Goal: Check status: Check status

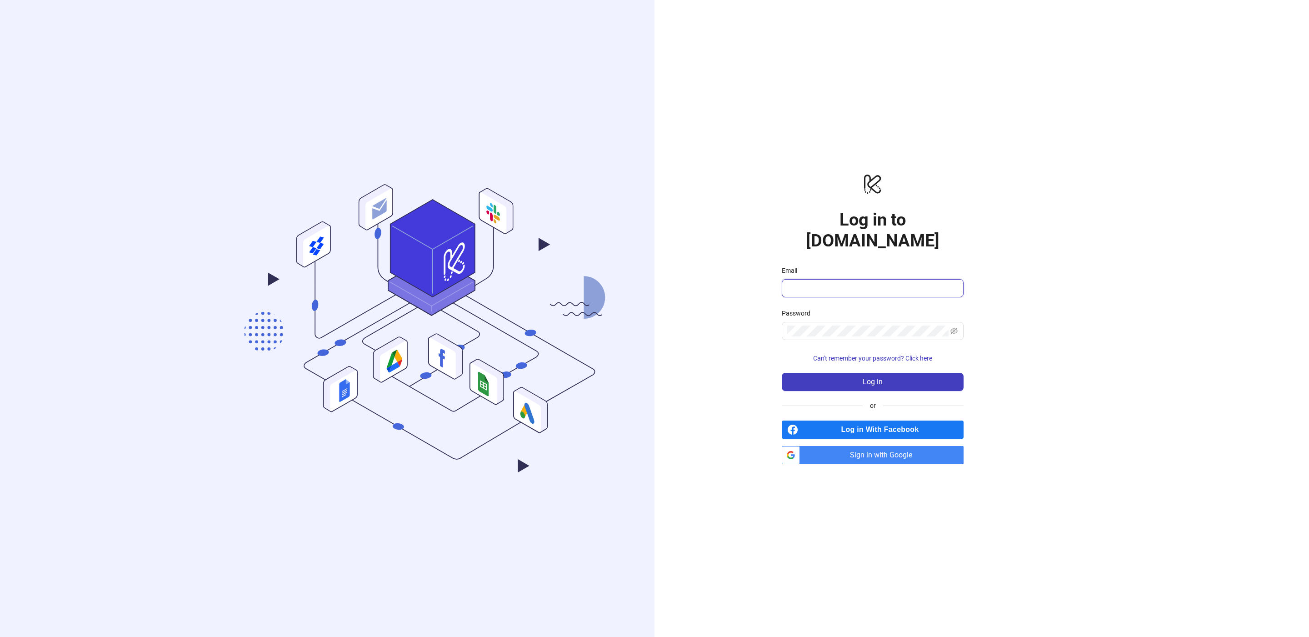
click at [838, 283] on input "Email" at bounding box center [871, 288] width 169 height 11
click at [676, 311] on div "logo/logo-mobile Log in to [DOMAIN_NAME] Email Password Can't remember your pas…" at bounding box center [872, 318] width 436 height 637
click at [884, 266] on div "Email" at bounding box center [873, 272] width 182 height 14
click at [879, 283] on input "Email" at bounding box center [871, 288] width 169 height 11
type input "**********"
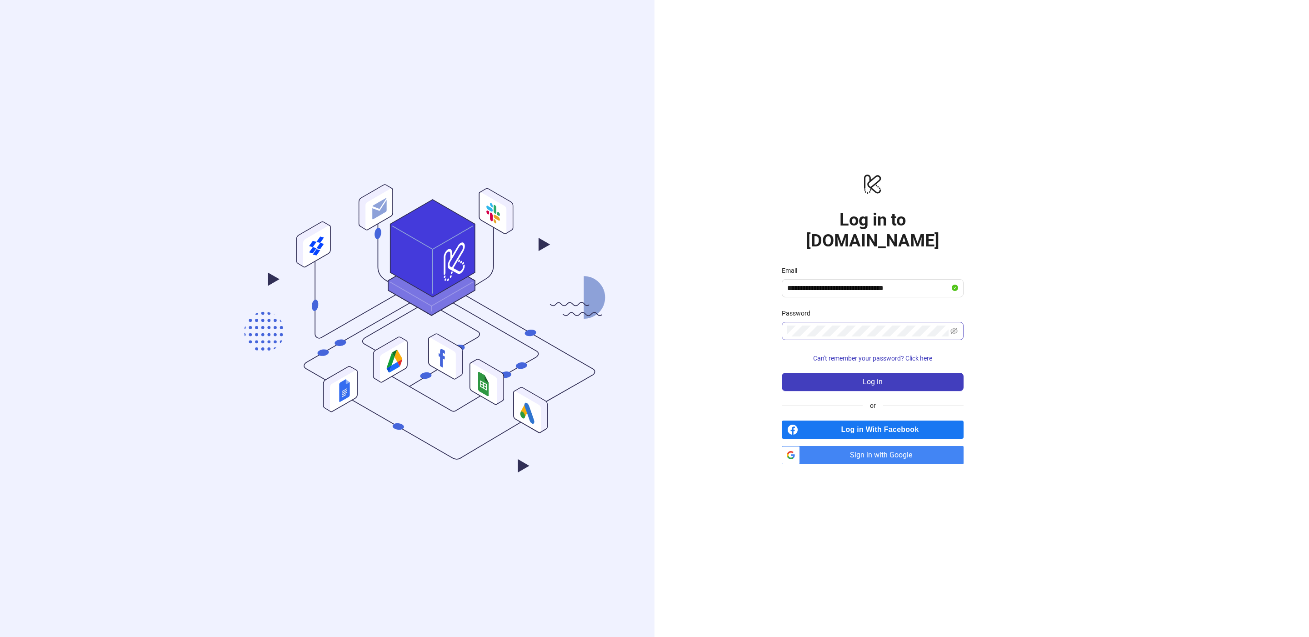
click at [869, 322] on span at bounding box center [873, 331] width 182 height 18
click at [848, 373] on button "Log in" at bounding box center [873, 382] width 182 height 18
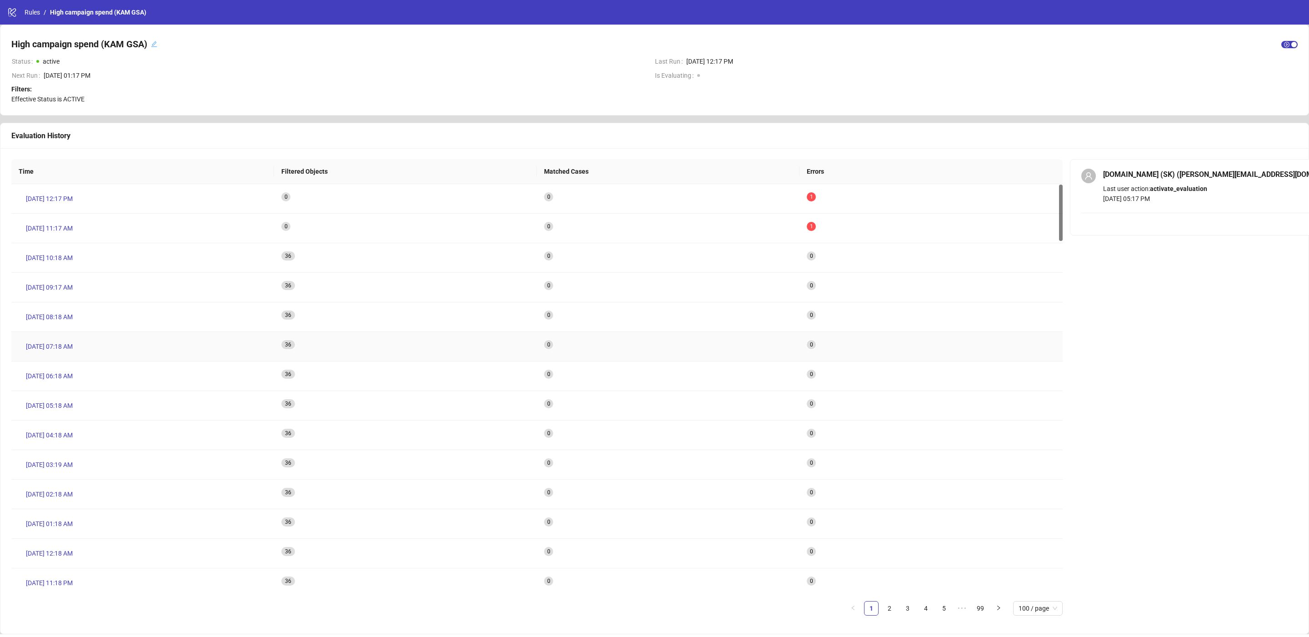
scroll to position [5, 0]
click at [76, 12] on link "High campaign spend (KAM GSA)" at bounding box center [98, 12] width 100 height 10
click at [12, 10] on icon "logo/logo-mobile" at bounding box center [12, 12] width 10 height 10
click at [15, 13] on icon "logo/logo-mobile" at bounding box center [12, 12] width 10 height 10
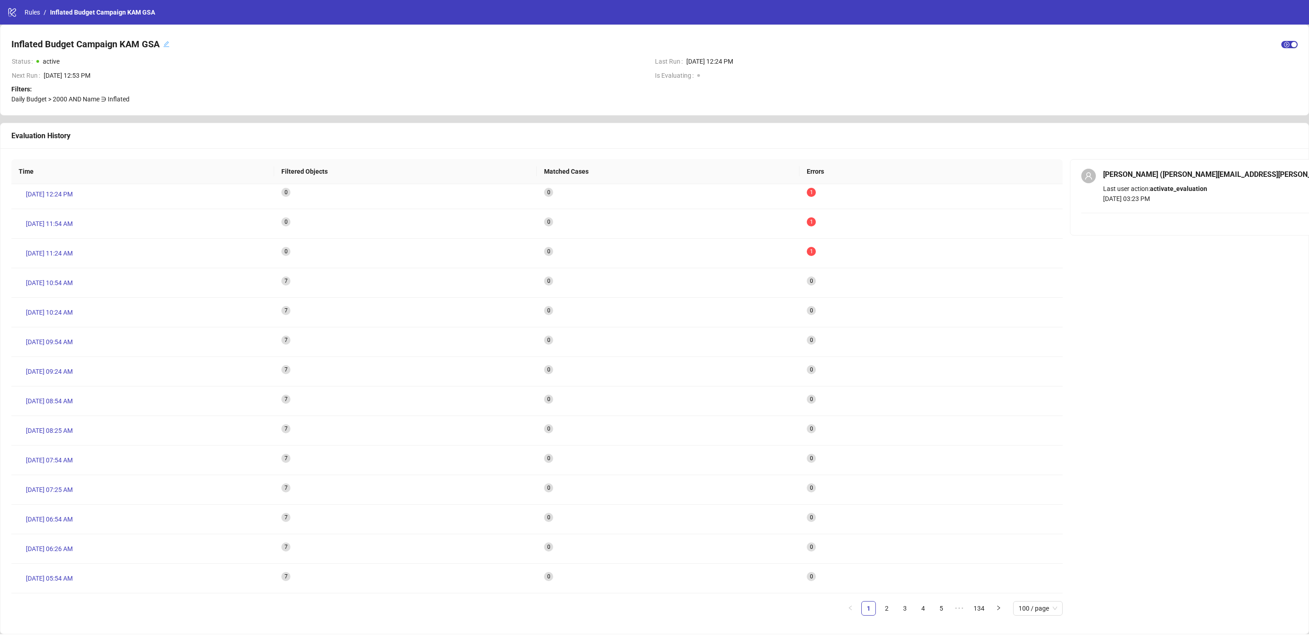
click at [85, 40] on h4 "Inflated Budget Campaign KAM GSA" at bounding box center [85, 44] width 148 height 13
click at [336, 80] on span "Aug 14, 12:53 PM" at bounding box center [346, 78] width 604 height 10
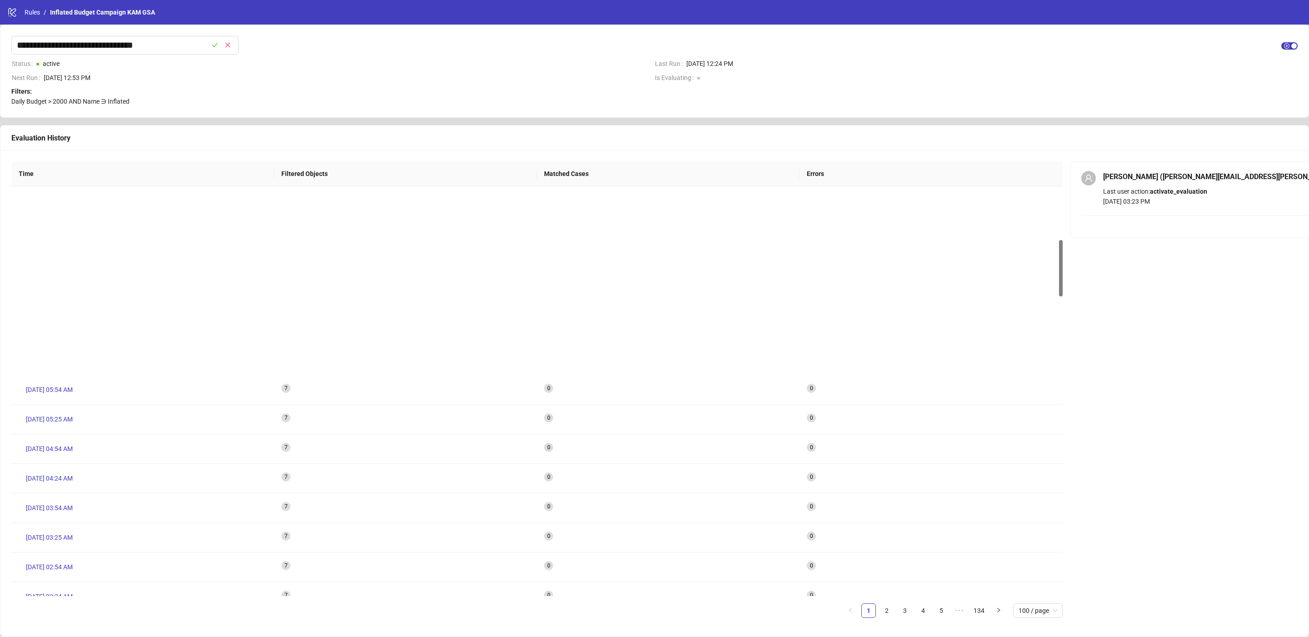
scroll to position [0, 0]
